Goal: Task Accomplishment & Management: Manage account settings

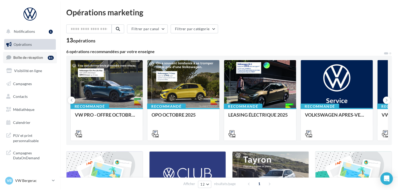
click at [44, 56] on link "Boîte de réception 81" at bounding box center [30, 57] width 54 height 11
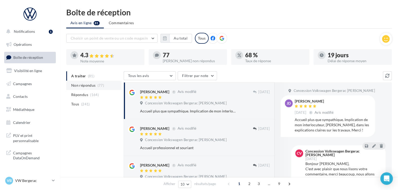
click at [83, 87] on span "Non répondus" at bounding box center [83, 85] width 24 height 5
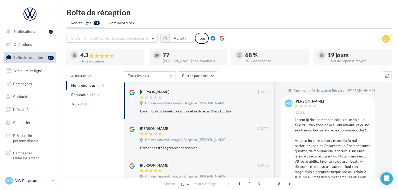
click at [35, 181] on p "VW Bergerac" at bounding box center [32, 180] width 35 height 5
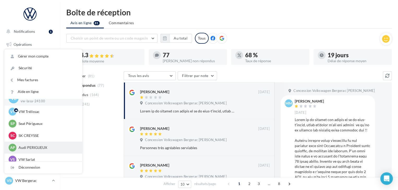
scroll to position [12, 0]
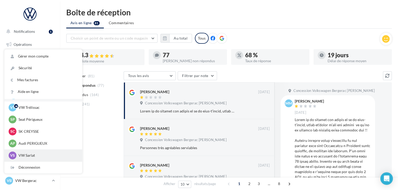
click at [37, 154] on p "VW Sarlat" at bounding box center [47, 155] width 57 height 5
